Goal: Information Seeking & Learning: Find specific page/section

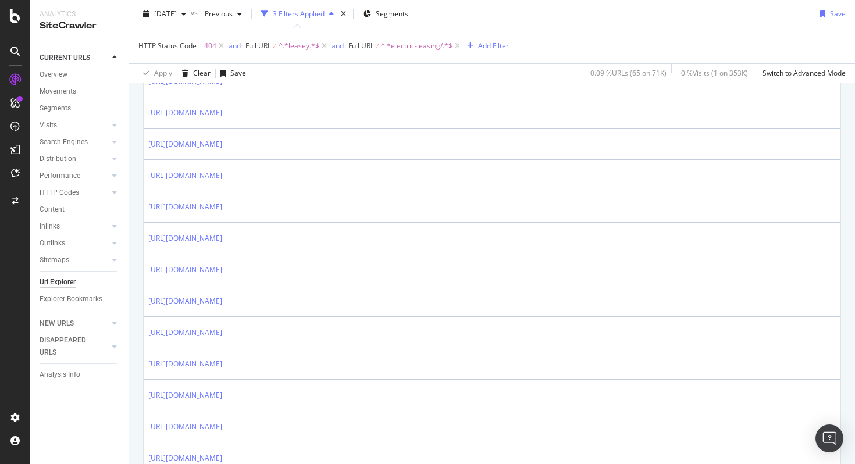
scroll to position [318, 0]
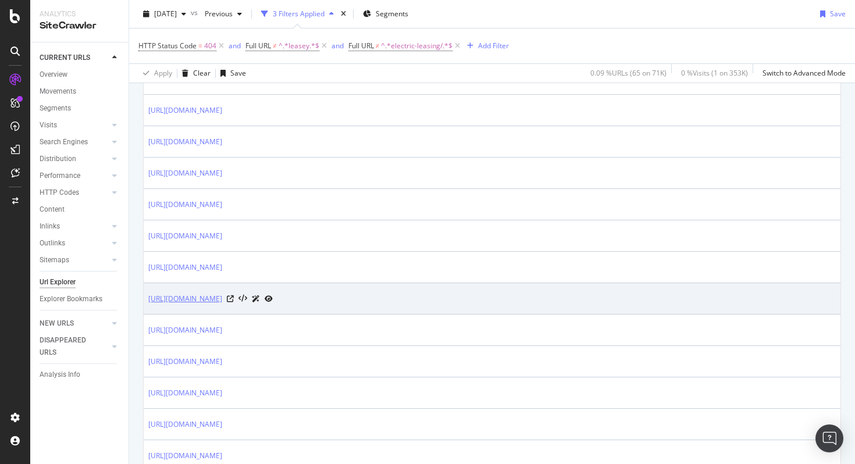
copy link "[URL][DOMAIN_NAME]"
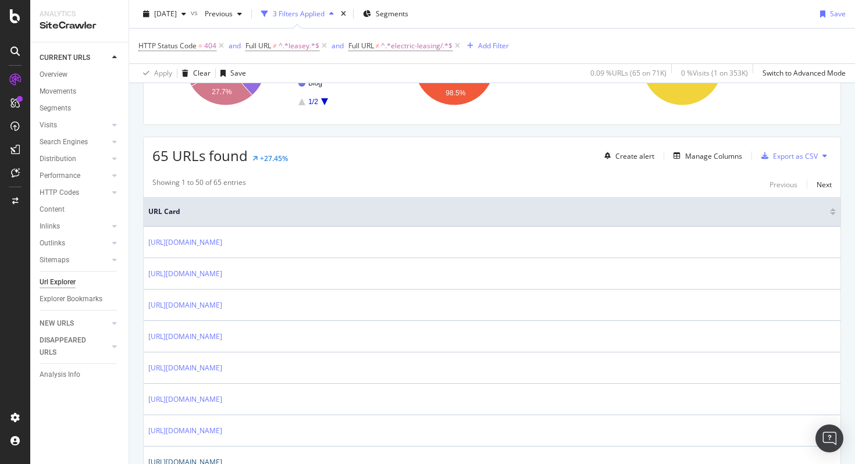
scroll to position [152, 0]
click at [693, 158] on div "Manage Columns" at bounding box center [714, 158] width 57 height 10
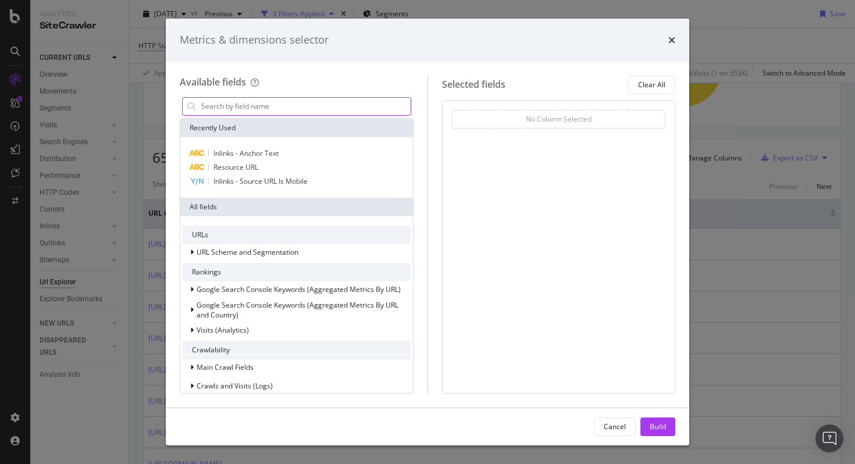
click at [349, 109] on input "modal" at bounding box center [305, 106] width 211 height 17
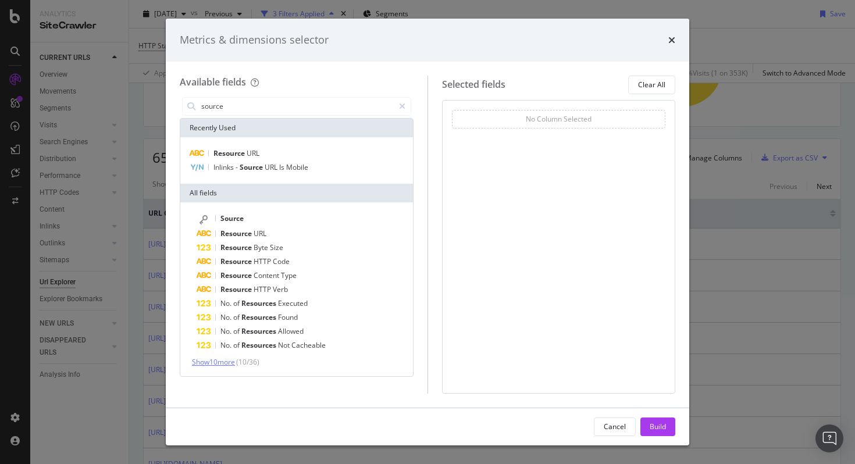
type input "source"
click at [206, 361] on span "Show 10 more" at bounding box center [213, 362] width 43 height 10
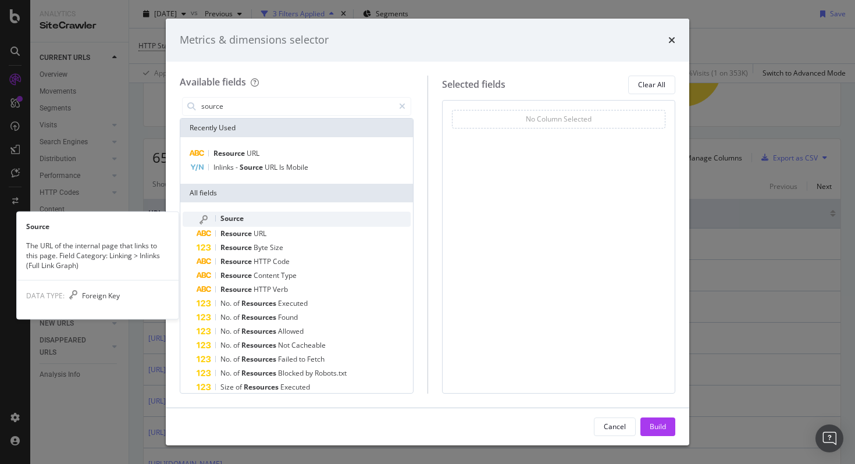
click at [229, 218] on span "Source" at bounding box center [232, 219] width 23 height 10
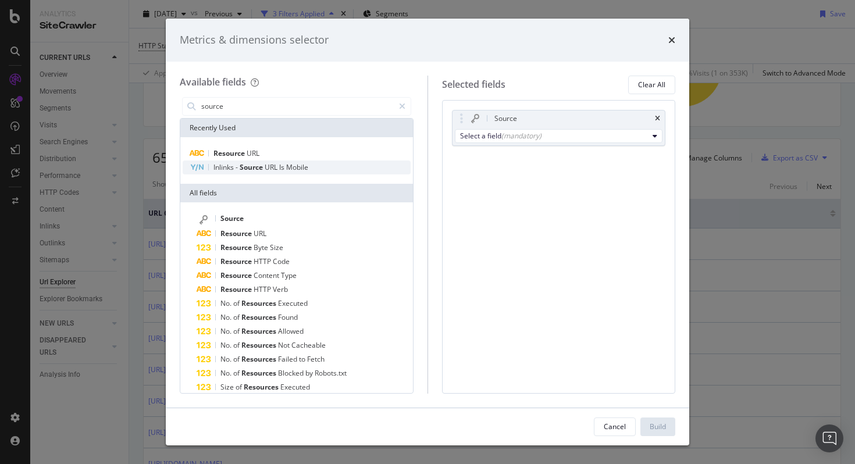
click at [229, 171] on span "Inlinks" at bounding box center [225, 167] width 22 height 10
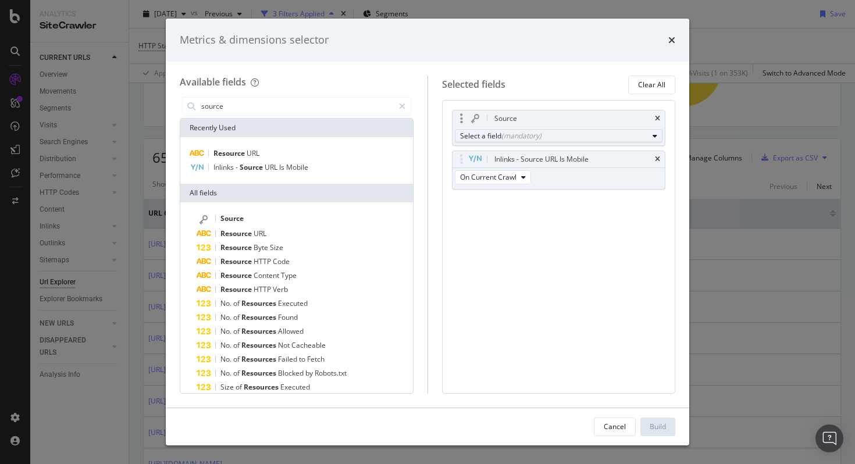
click at [546, 134] on div "Select a field (mandatory)" at bounding box center [554, 136] width 189 height 10
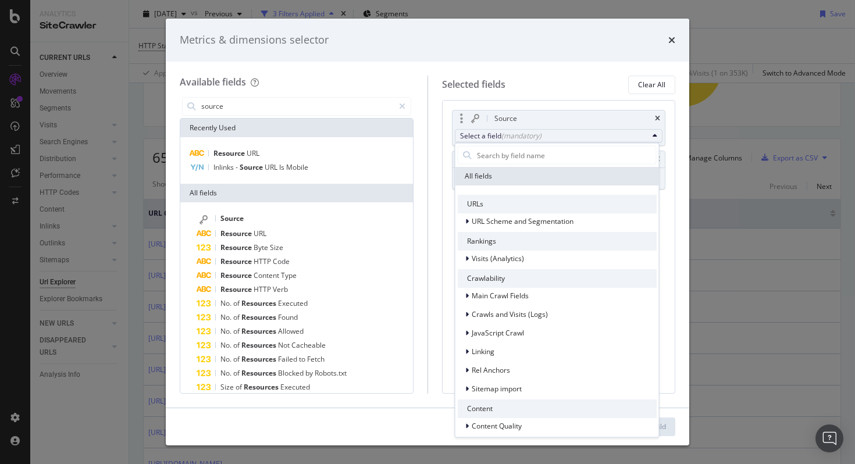
click at [477, 202] on div "URLs" at bounding box center [557, 204] width 199 height 19
click at [514, 136] on div "(mandatory)" at bounding box center [522, 136] width 40 height 10
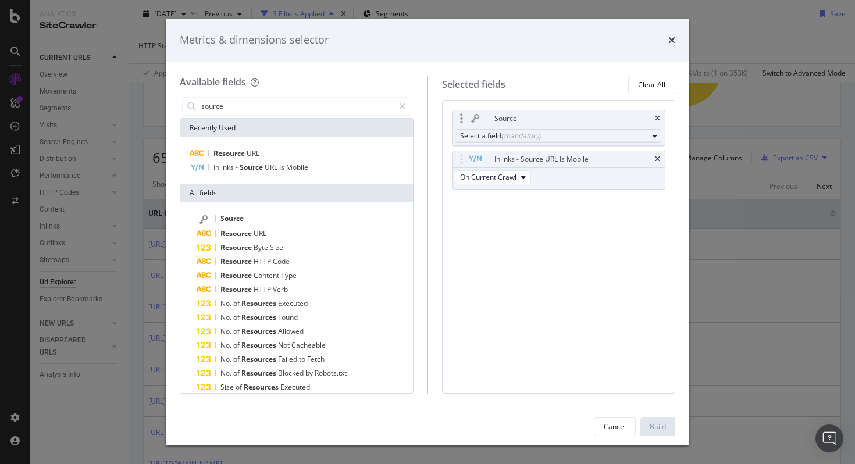
click at [510, 136] on div "(mandatory)" at bounding box center [522, 136] width 40 height 10
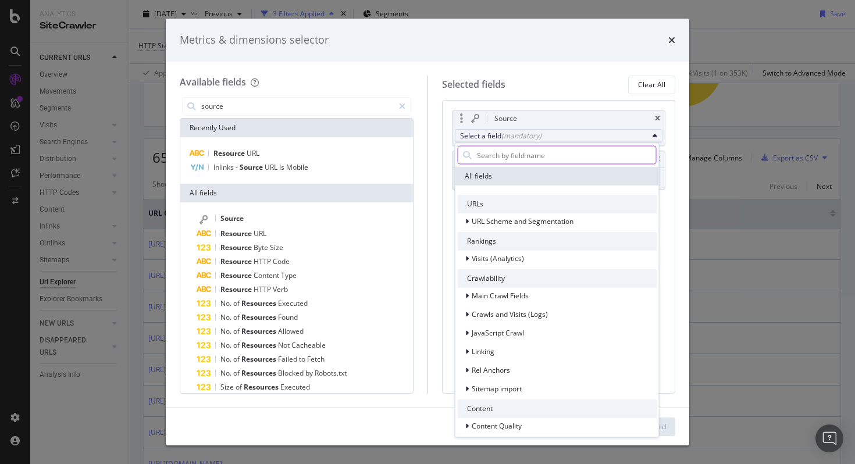
click at [495, 155] on input "modal" at bounding box center [566, 155] width 180 height 17
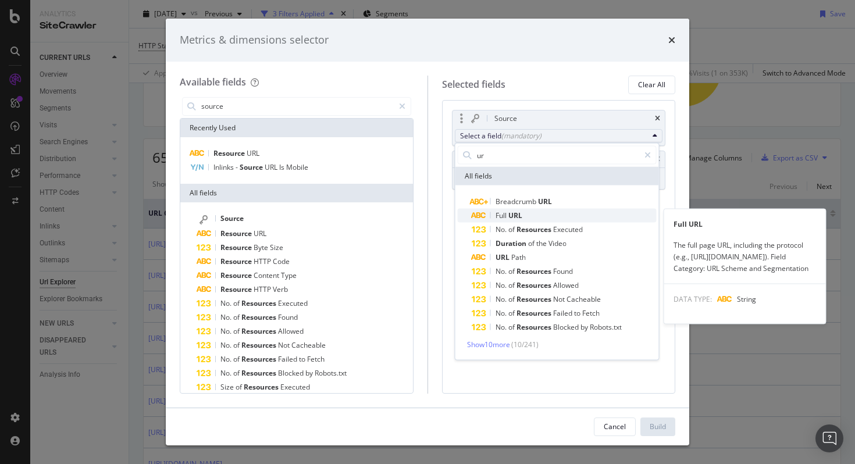
type input "ur"
click at [521, 214] on span "URL" at bounding box center [516, 216] width 14 height 10
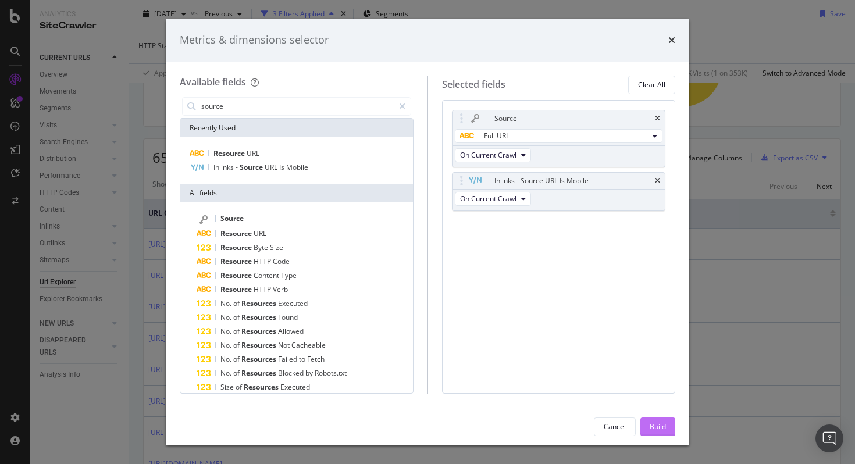
click at [652, 429] on div "Build" at bounding box center [658, 427] width 16 height 10
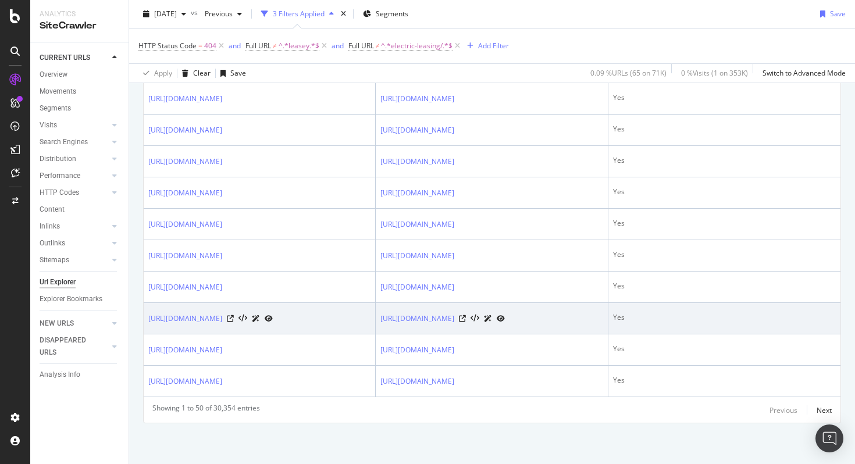
scroll to position [1988, 0]
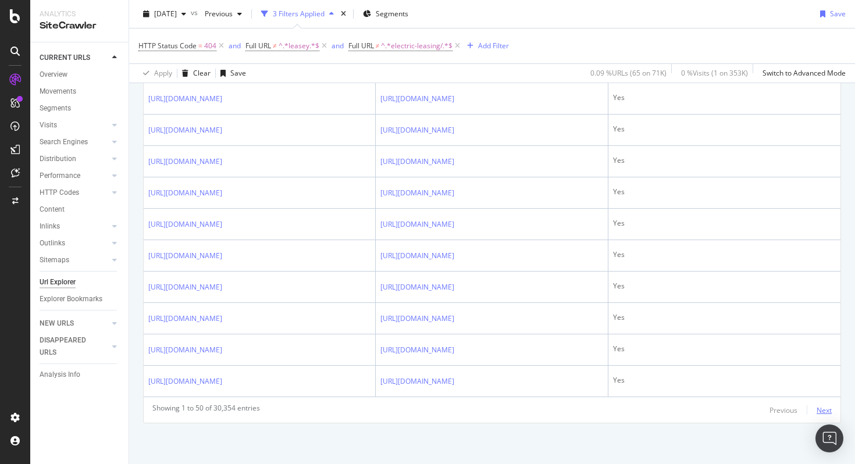
click at [825, 410] on div "Next" at bounding box center [824, 411] width 15 height 10
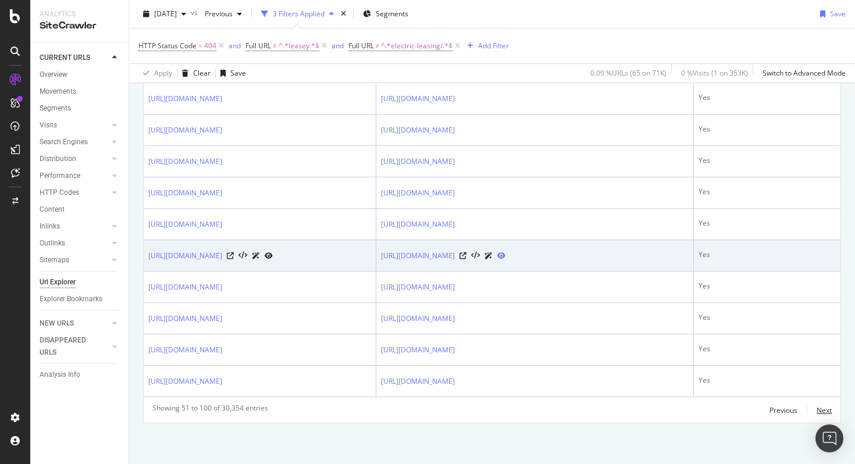
scroll to position [2043, 0]
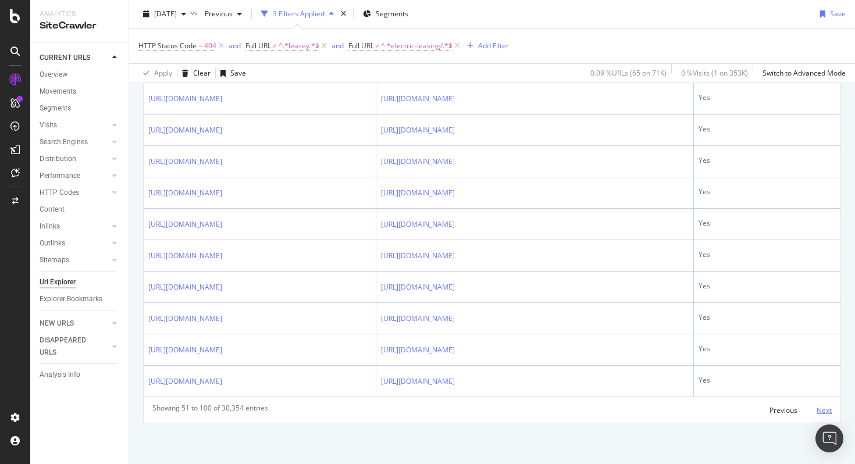
click at [826, 409] on div "Next" at bounding box center [824, 411] width 15 height 10
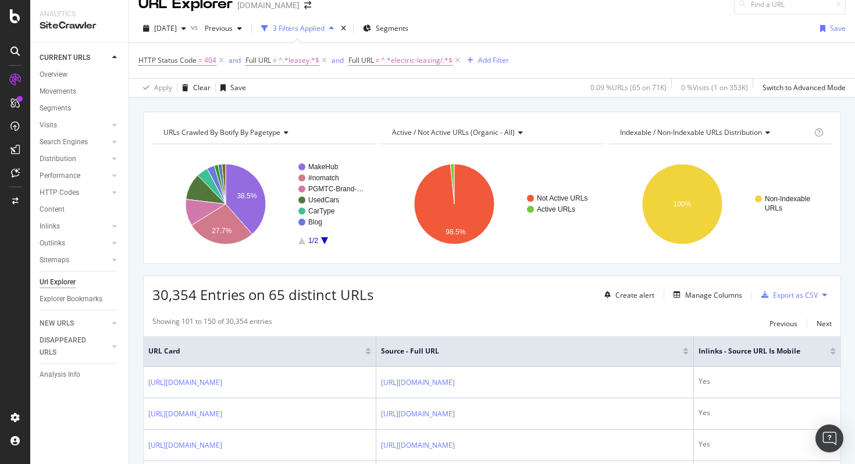
scroll to position [0, 0]
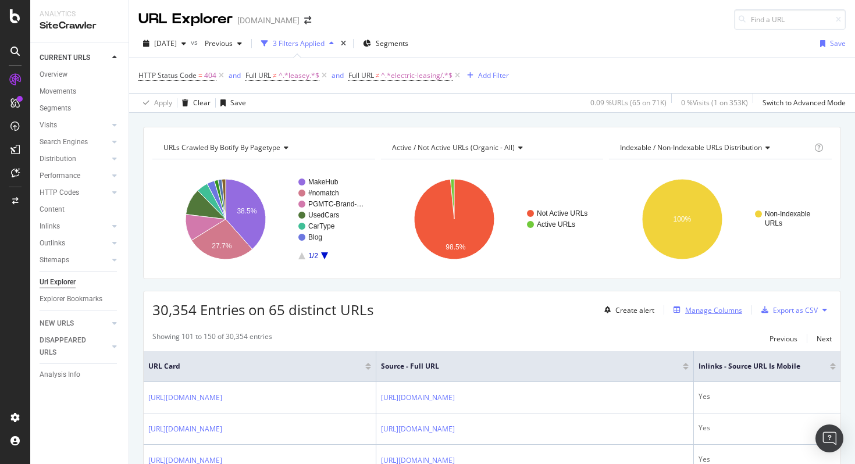
click at [709, 313] on div "Manage Columns" at bounding box center [714, 311] width 57 height 10
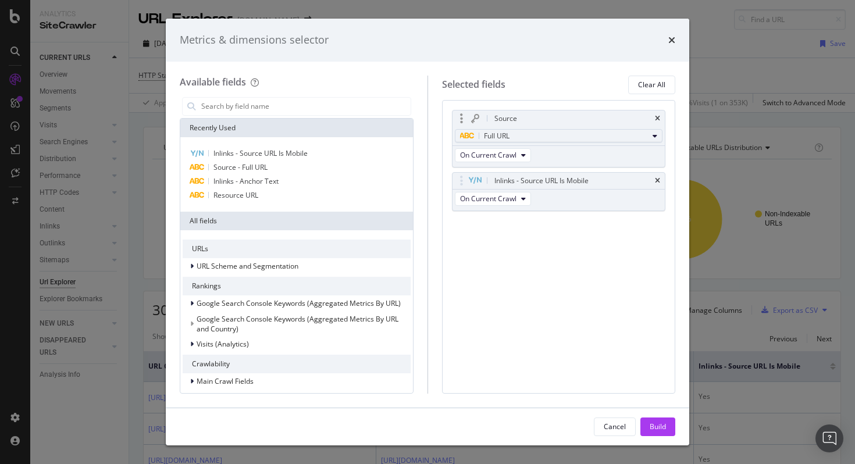
click at [528, 140] on div "Full URL" at bounding box center [554, 136] width 189 height 14
click at [673, 37] on icon "times" at bounding box center [672, 39] width 7 height 9
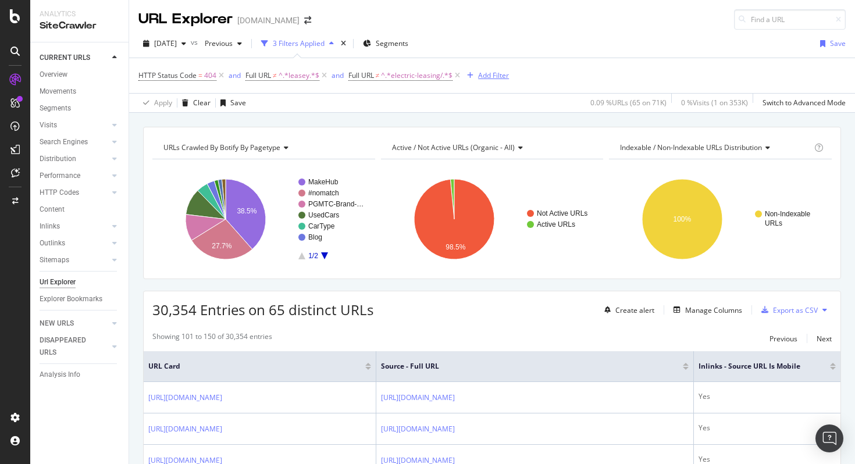
click at [485, 74] on div "Add Filter" at bounding box center [493, 75] width 31 height 10
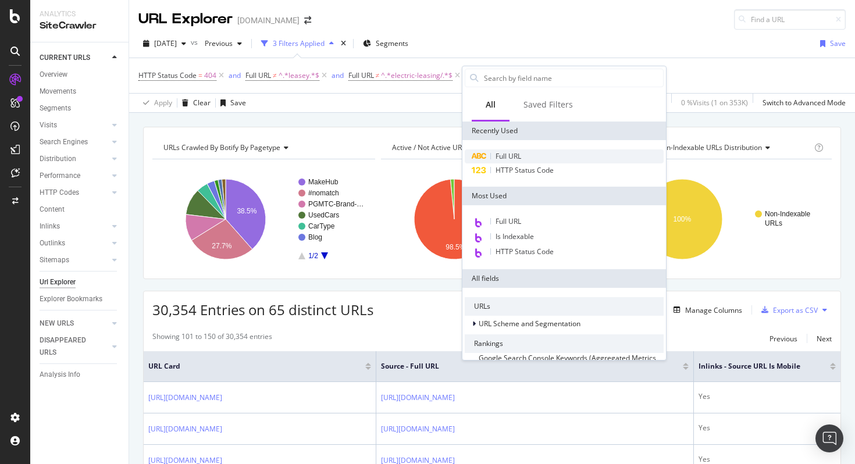
click at [507, 158] on span "Full URL" at bounding box center [509, 156] width 26 height 10
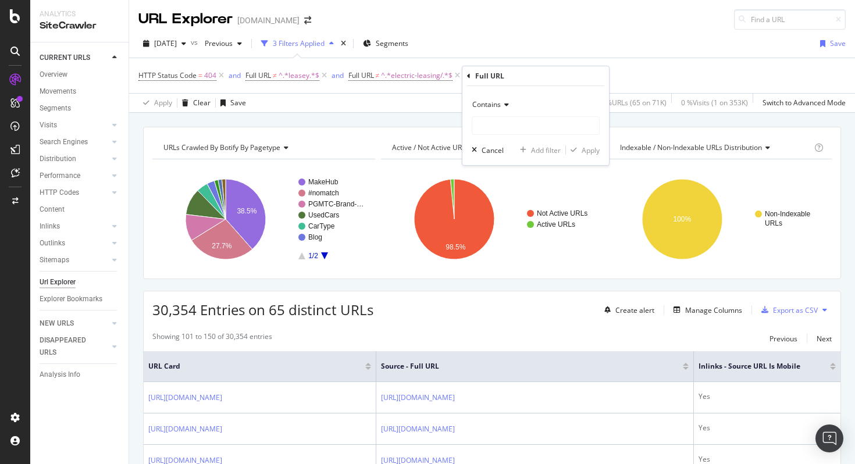
click at [498, 103] on span "Contains" at bounding box center [487, 105] width 29 height 10
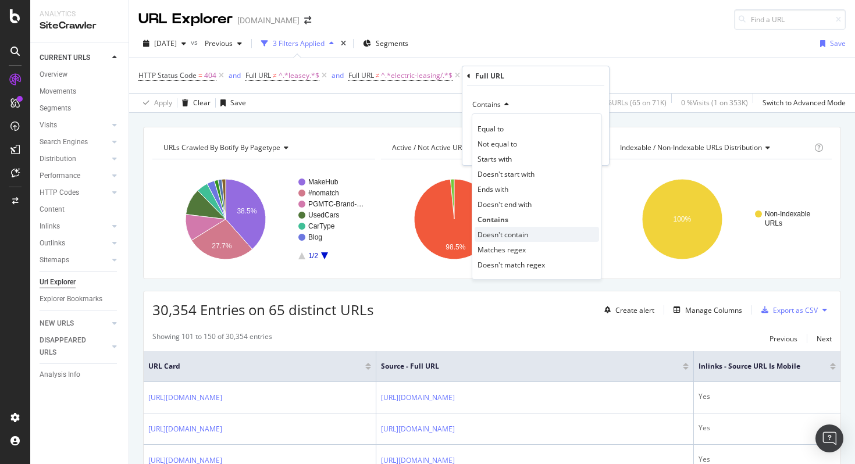
click at [519, 236] on span "Doesn't contain" at bounding box center [503, 235] width 51 height 10
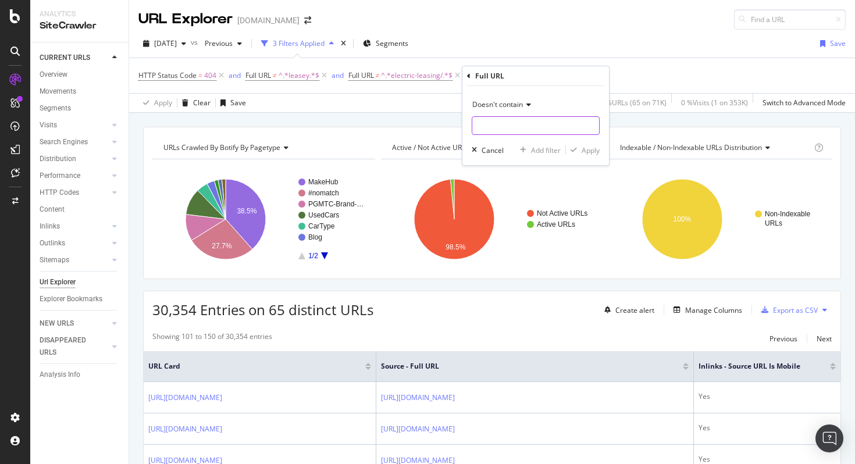
click at [509, 132] on input "text" at bounding box center [536, 125] width 127 height 19
paste input "https://www.carwow.co.uk/legal-our-privacy-policy"
type input "https://www.carwow.co.uk/legal-our-privacy-policy"
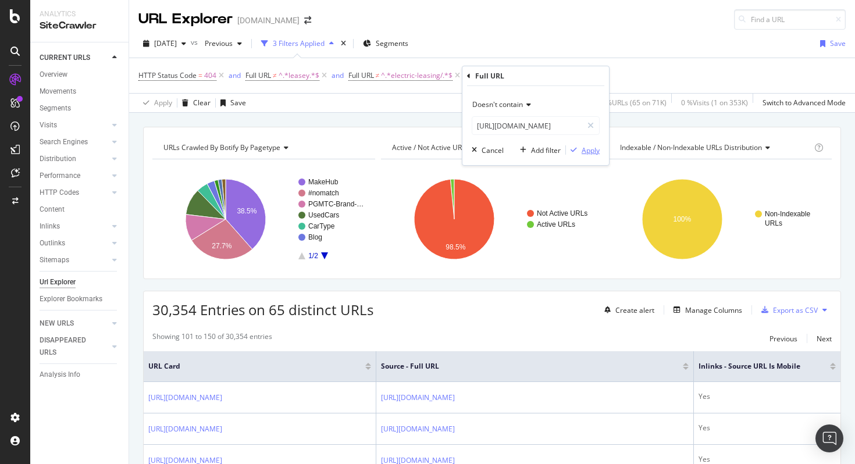
click at [579, 152] on div "button" at bounding box center [574, 150] width 16 height 7
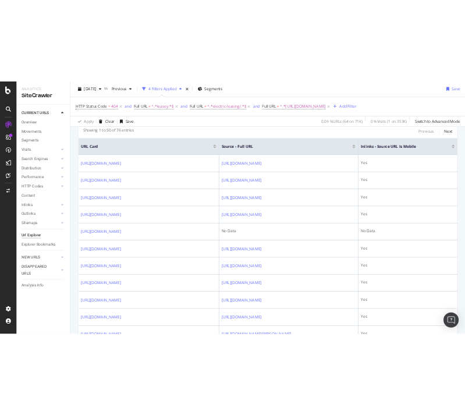
scroll to position [248, 0]
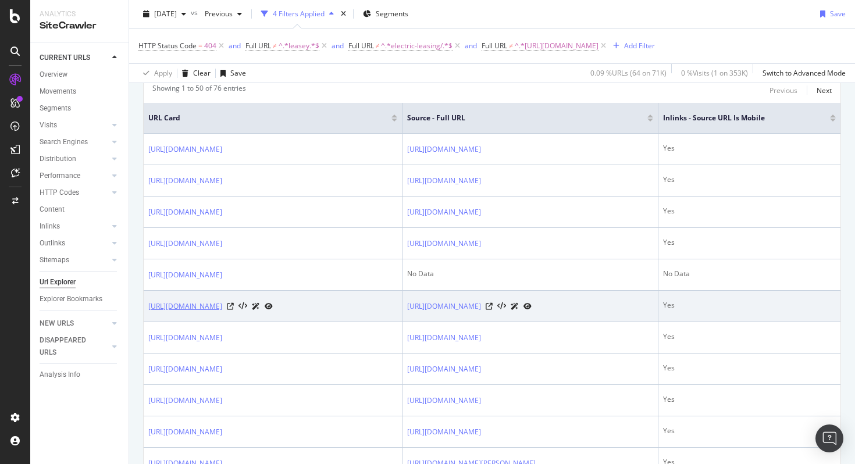
copy link "[URL][DOMAIN_NAME]"
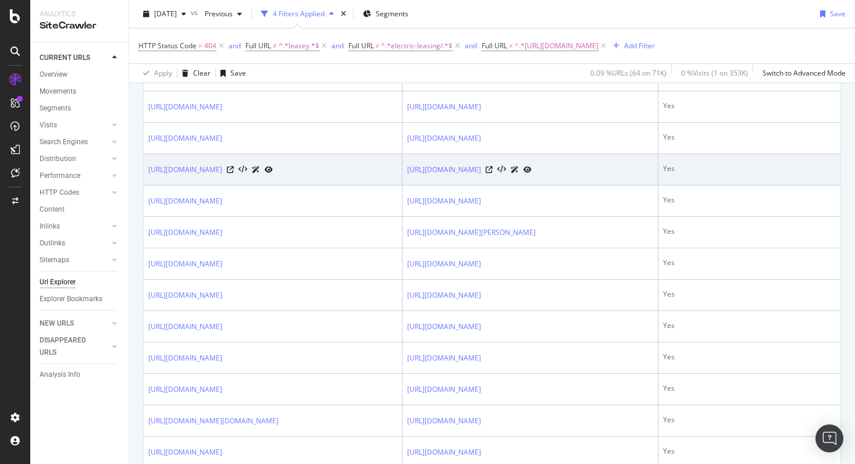
scroll to position [482, 0]
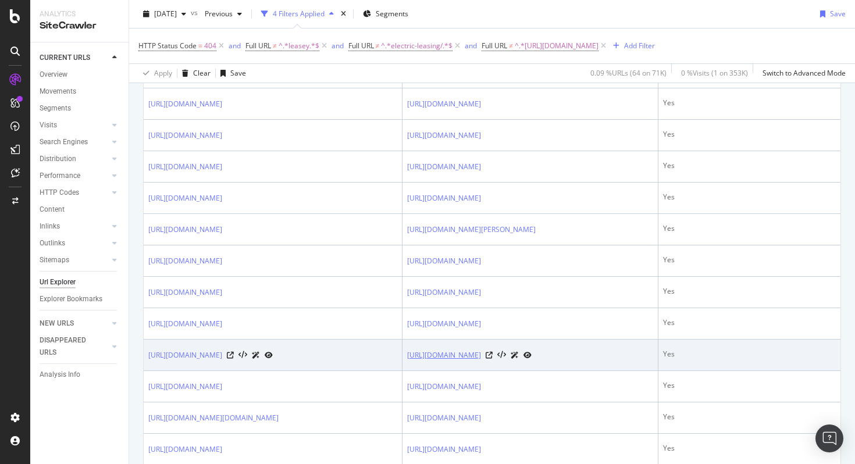
copy link "[URL][DOMAIN_NAME]"
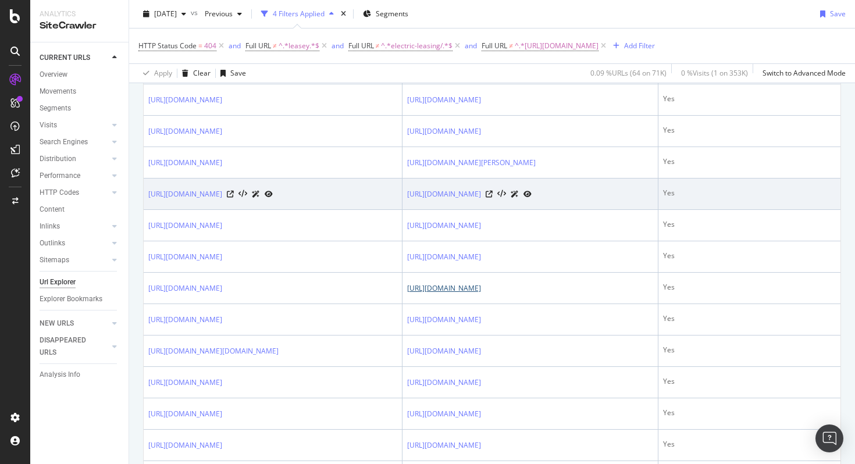
scroll to position [547, 0]
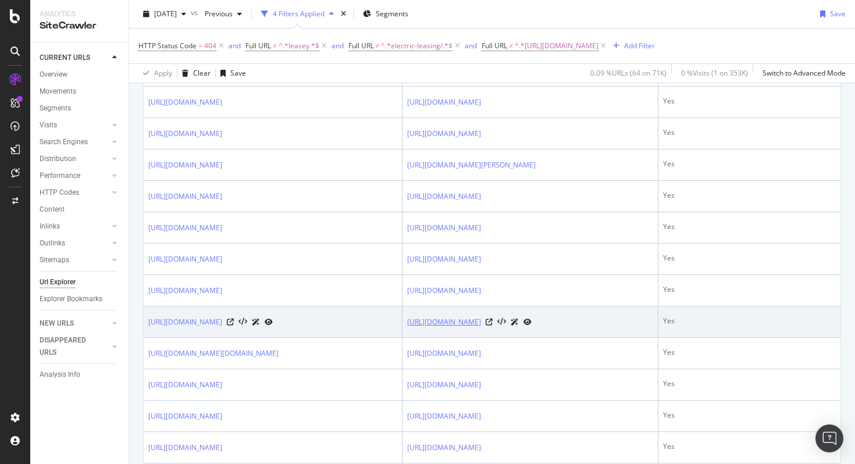
copy link "[URL][DOMAIN_NAME]"
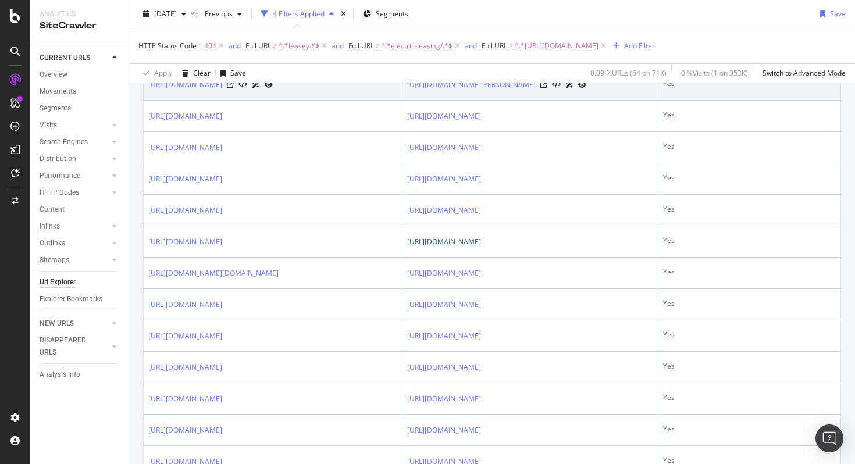
scroll to position [630, 0]
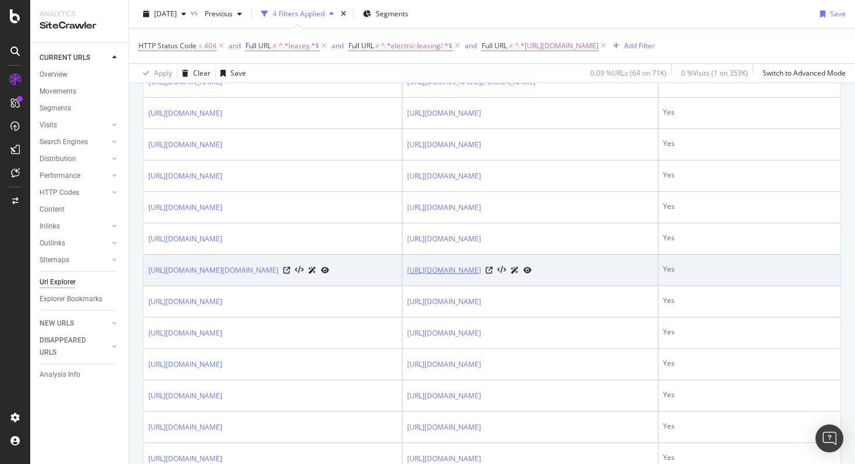
copy link "[URL][DOMAIN_NAME]"
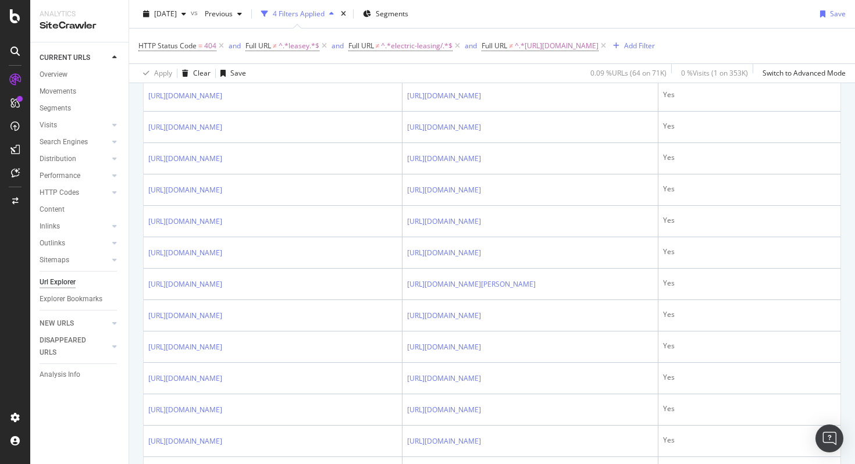
scroll to position [1004, 0]
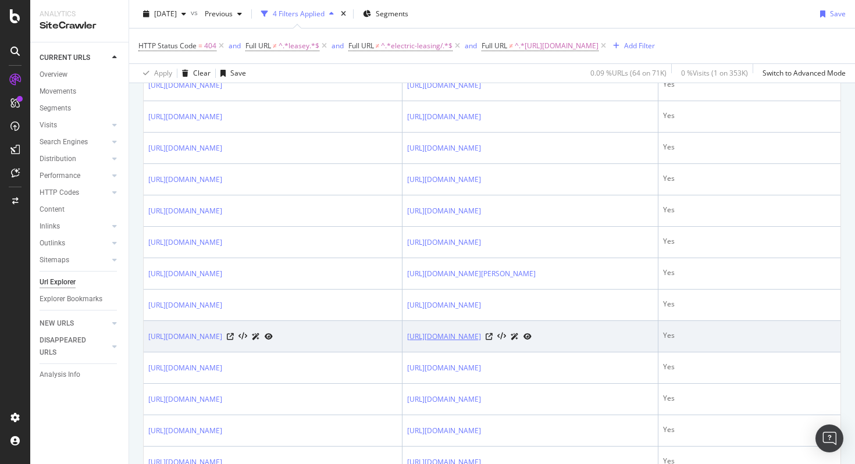
copy link "[URL][DOMAIN_NAME]"
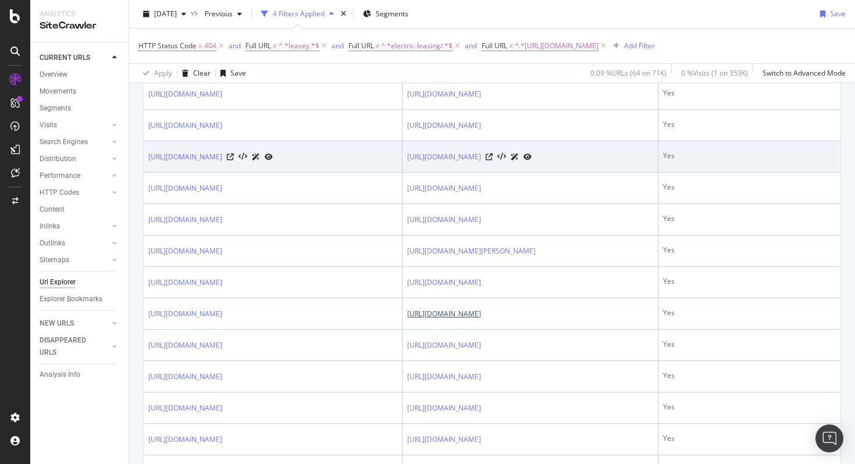
scroll to position [1051, 0]
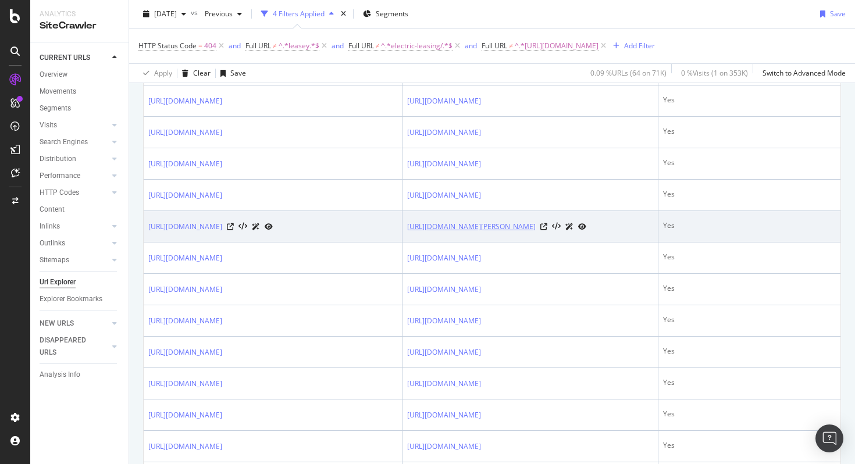
copy link "[URL][DOMAIN_NAME][PERSON_NAME]"
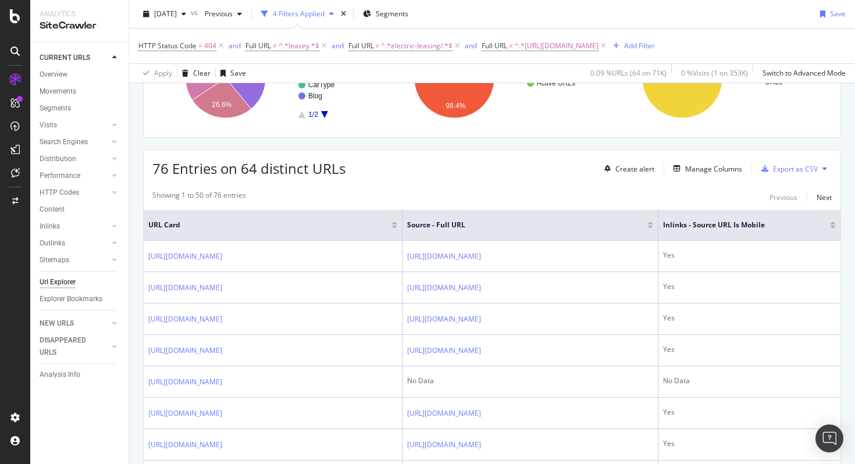
scroll to position [139, 0]
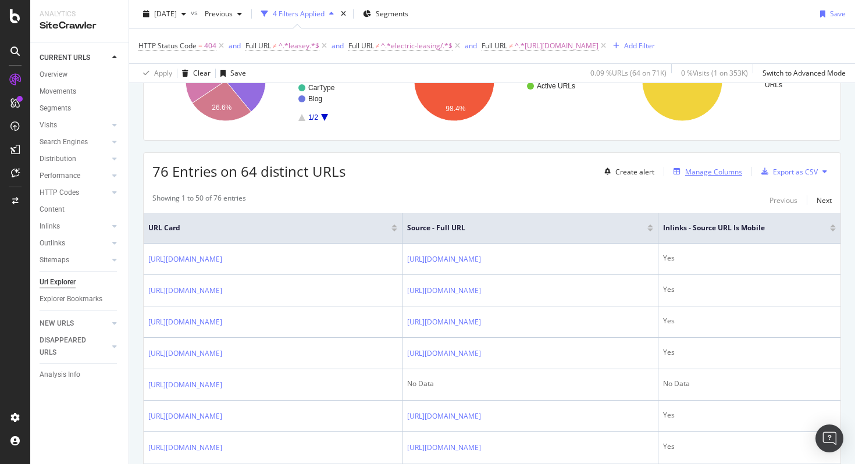
click at [695, 173] on div "Manage Columns" at bounding box center [714, 172] width 57 height 10
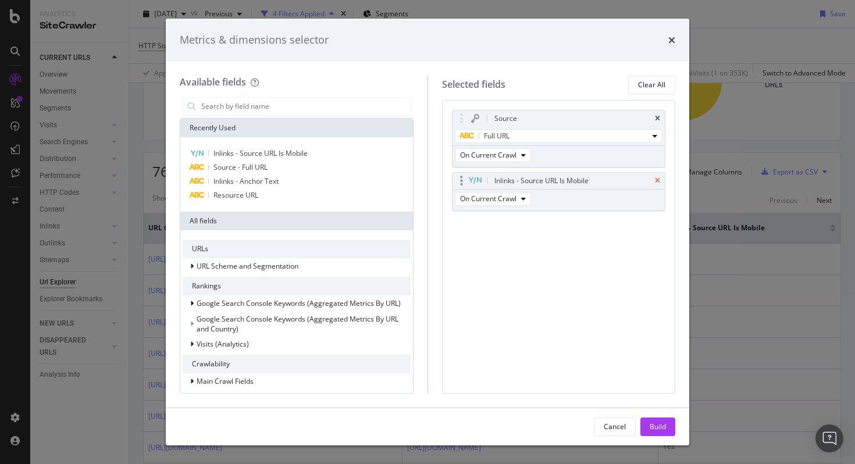
click at [660, 177] on icon "times" at bounding box center [657, 180] width 5 height 7
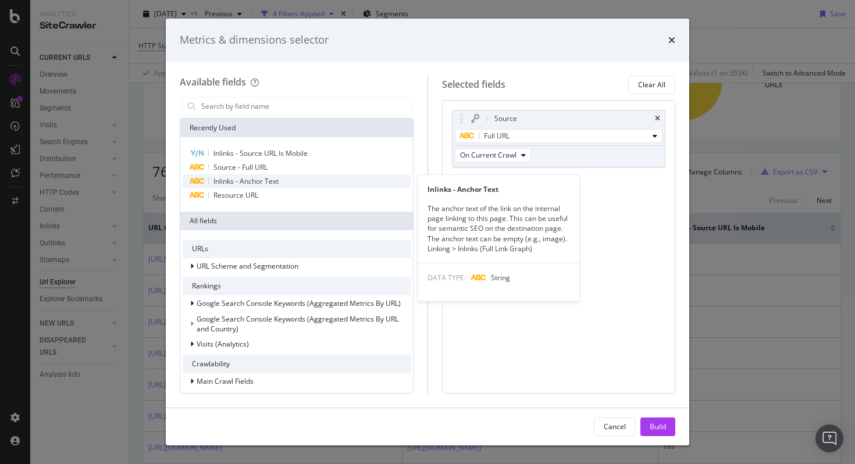
click at [253, 175] on div "Inlinks - Anchor Text" at bounding box center [297, 182] width 228 height 14
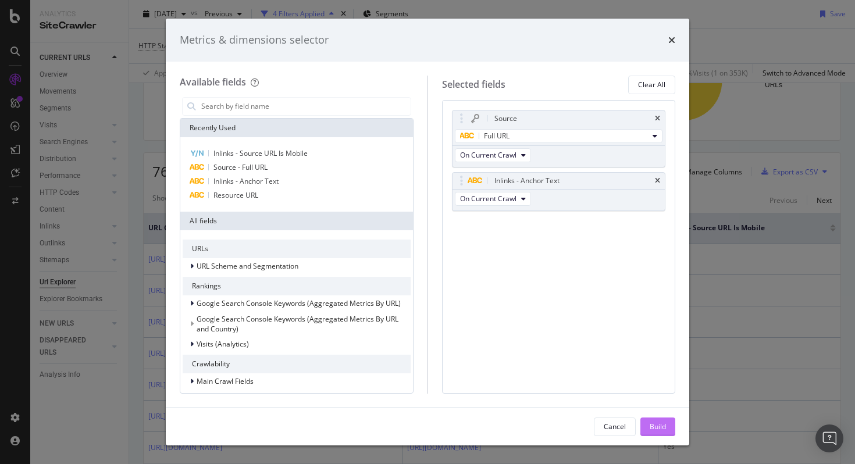
click at [658, 436] on button "Build" at bounding box center [658, 427] width 35 height 19
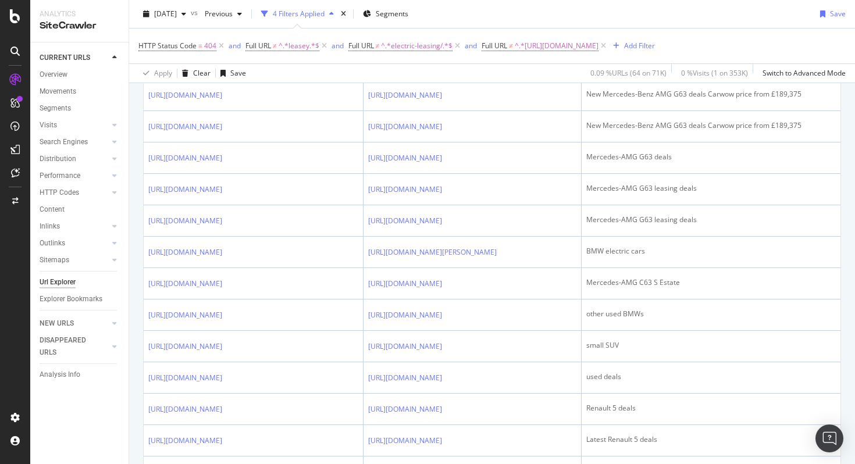
scroll to position [1095, 0]
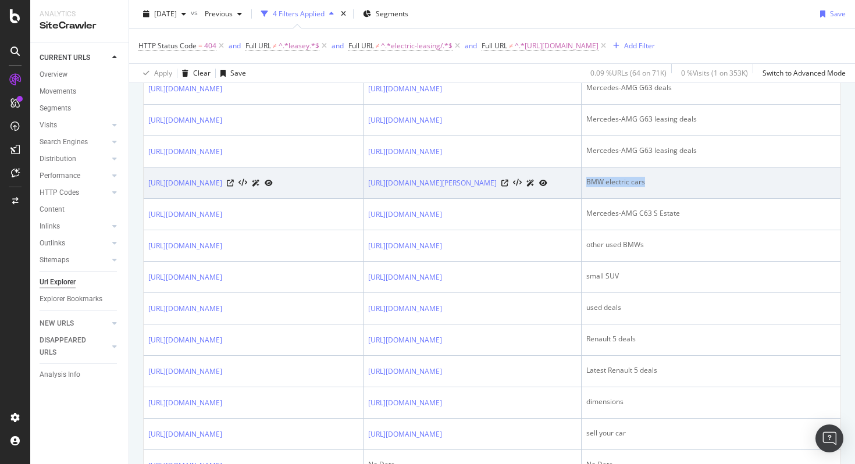
drag, startPoint x: 796, startPoint y: 204, endPoint x: 730, endPoint y: 202, distance: 66.4
click at [730, 199] on td "BMW electric cars" at bounding box center [711, 183] width 259 height 31
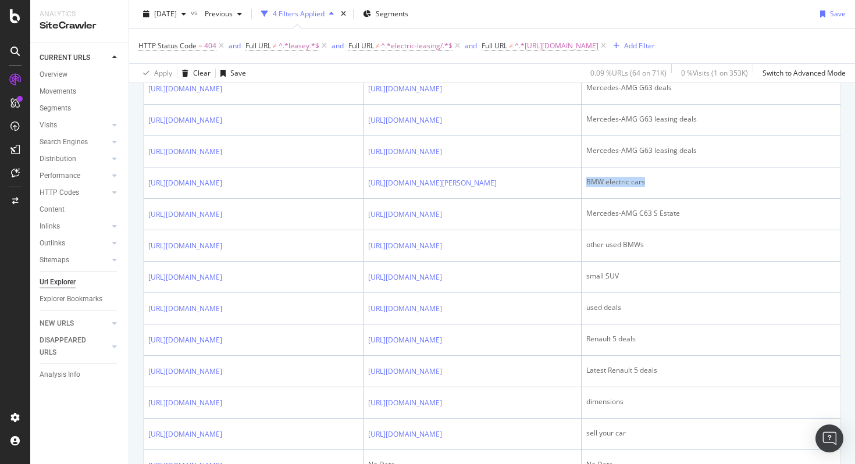
copy div "BMW electric cars"
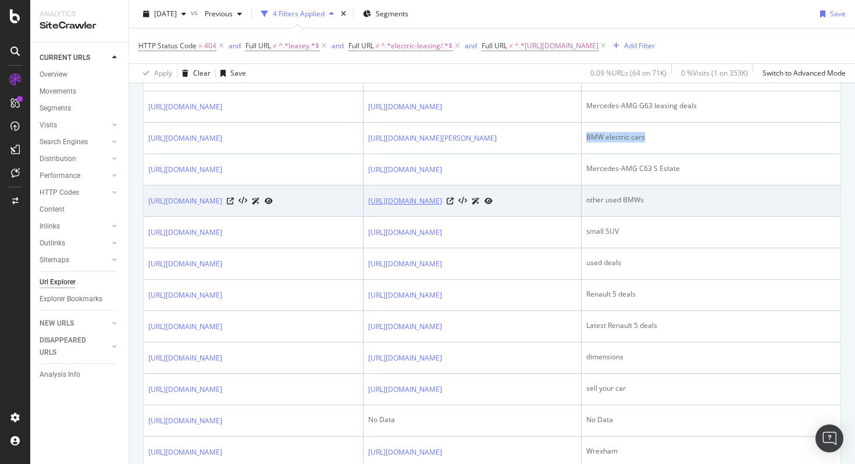
scroll to position [1139, 0]
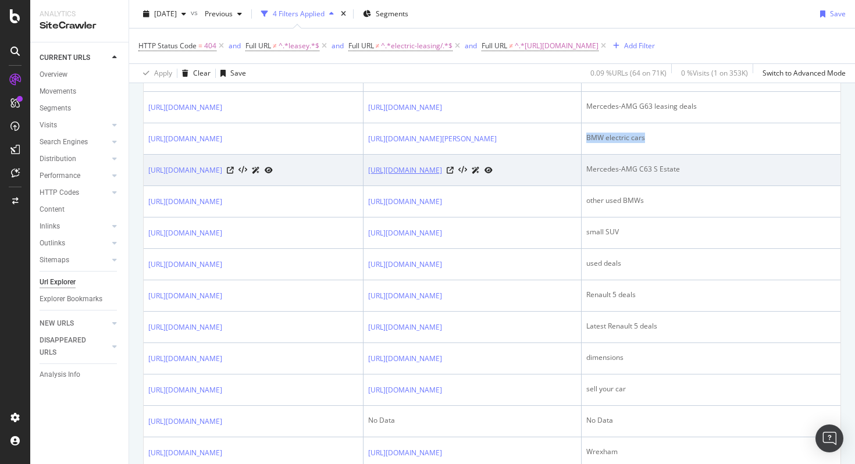
copy link "[URL][DOMAIN_NAME]"
drag, startPoint x: 826, startPoint y: 204, endPoint x: 727, endPoint y: 199, distance: 99.6
click at [727, 186] on td "Mercedes-AMG C63 S Estate" at bounding box center [711, 170] width 259 height 31
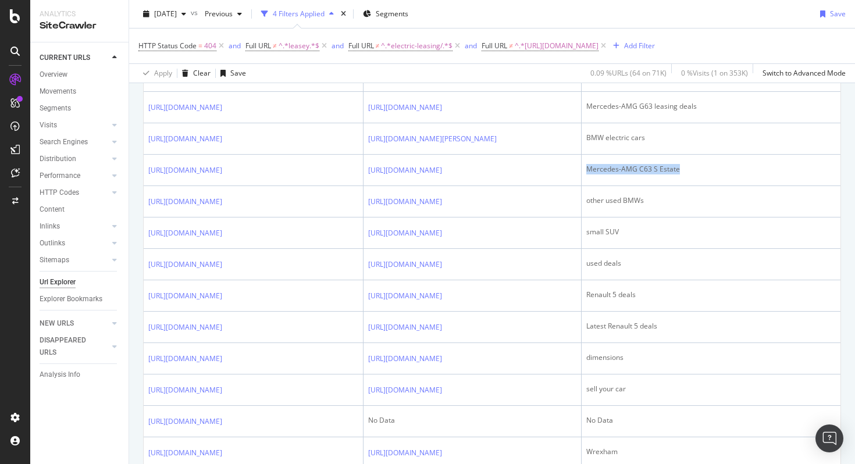
copy div "Mercedes-AMG C63 S Estate"
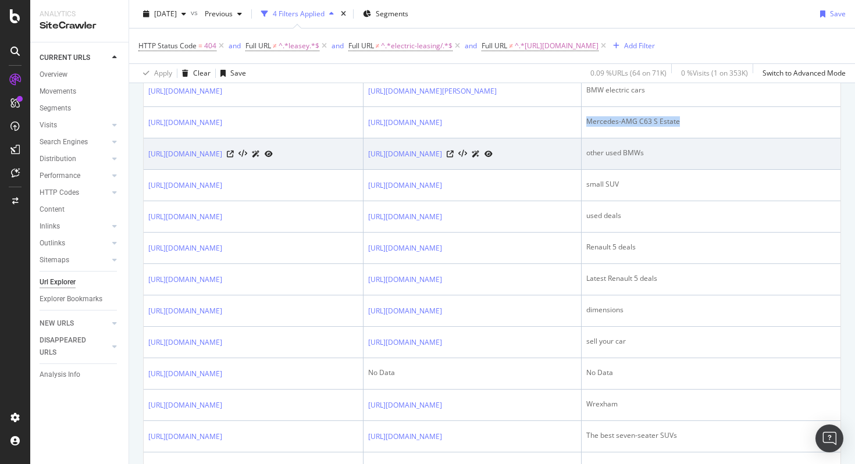
scroll to position [1191, 0]
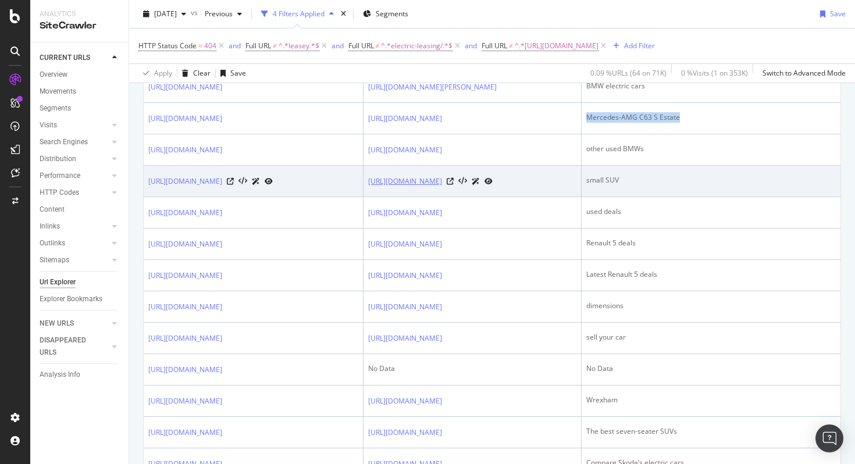
copy link "[URL][DOMAIN_NAME]"
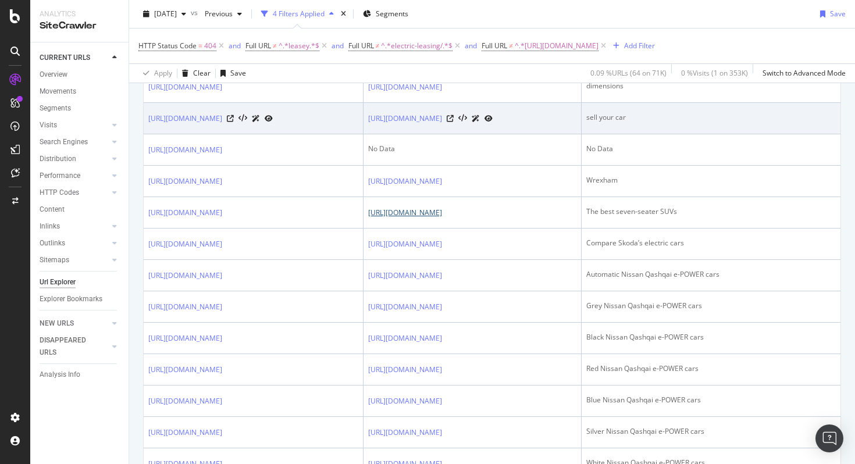
scroll to position [1411, 0]
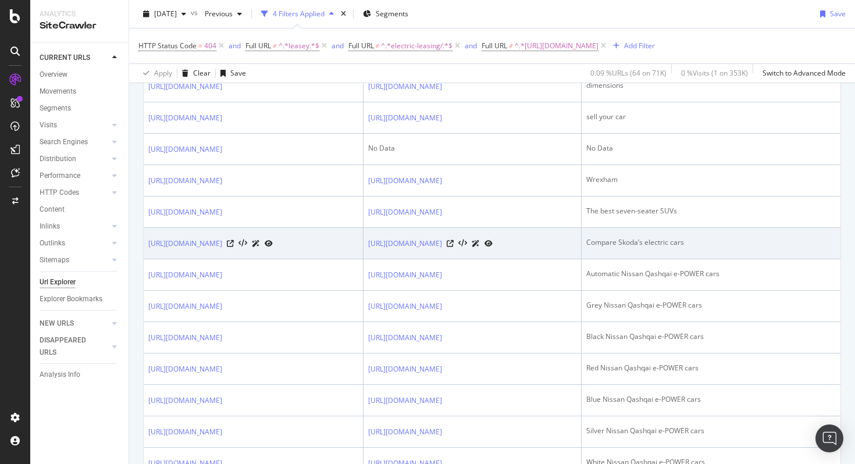
click at [798, 260] on td "Compare Skoda’s electric cars" at bounding box center [711, 243] width 259 height 31
click at [827, 248] on div "Compare Skoda’s electric cars" at bounding box center [712, 242] width 250 height 10
drag, startPoint x: 833, startPoint y: 298, endPoint x: 729, endPoint y: 298, distance: 104.8
click at [729, 260] on td "Compare Skoda’s electric cars" at bounding box center [711, 243] width 259 height 31
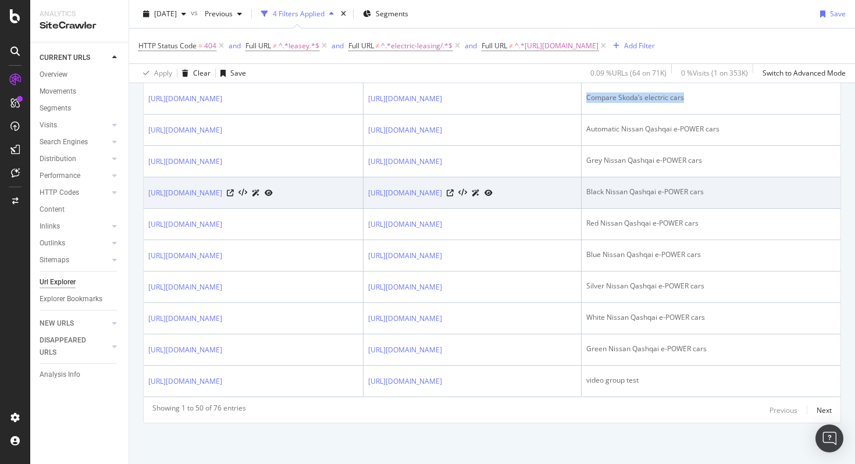
scroll to position [1634, 0]
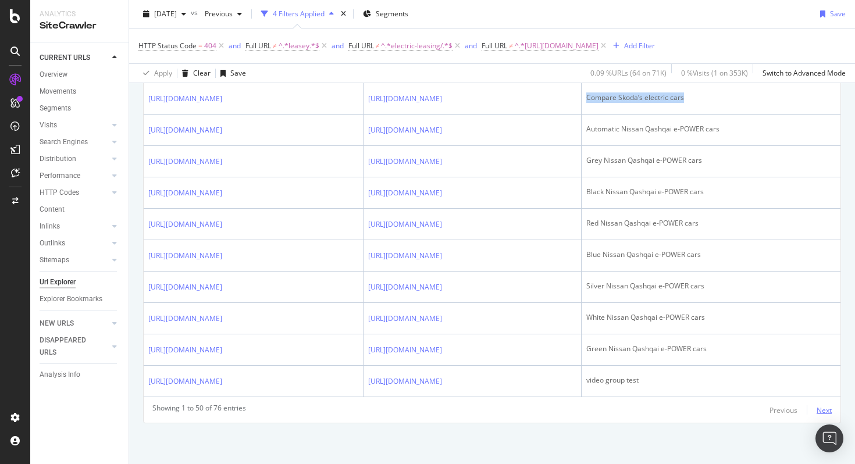
click at [828, 408] on div "Next" at bounding box center [824, 411] width 15 height 10
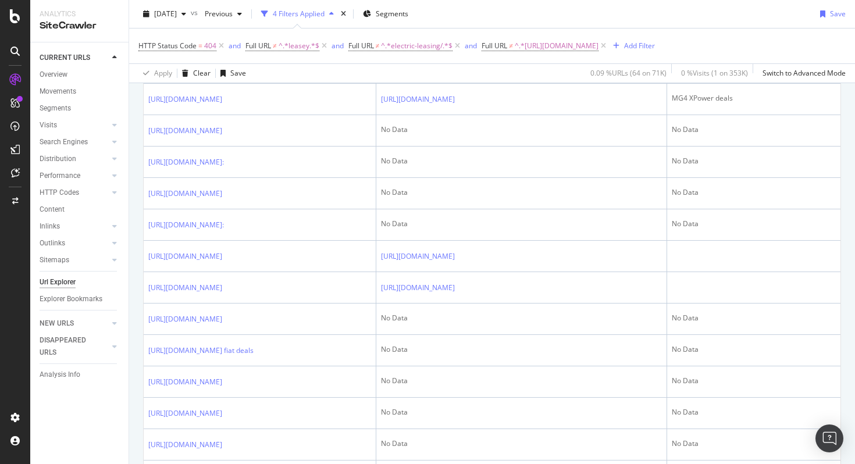
scroll to position [957, 0]
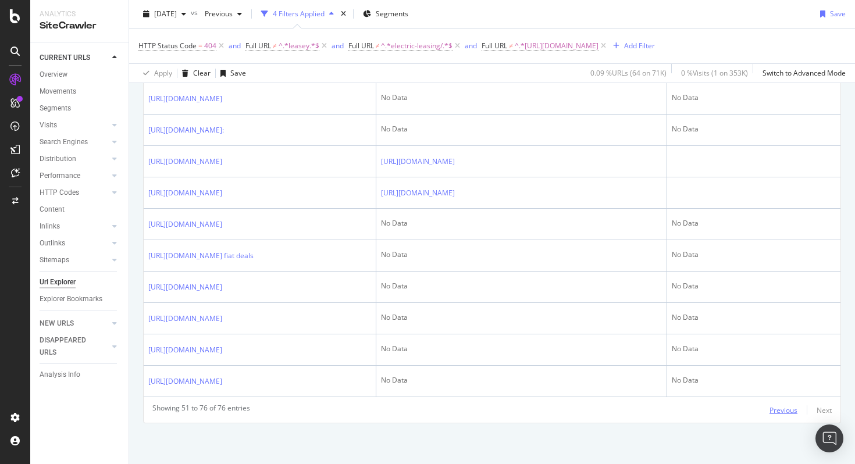
click at [774, 410] on div "Previous" at bounding box center [784, 411] width 28 height 10
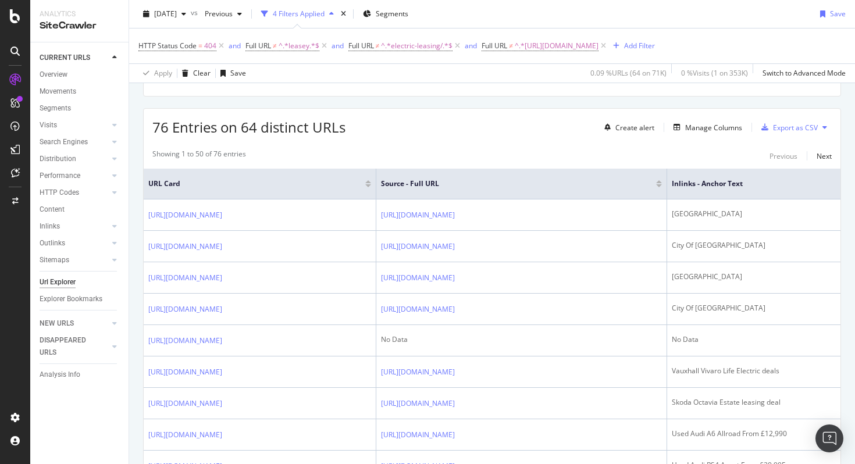
scroll to position [183, 0]
